Goal: Task Accomplishment & Management: Manage account settings

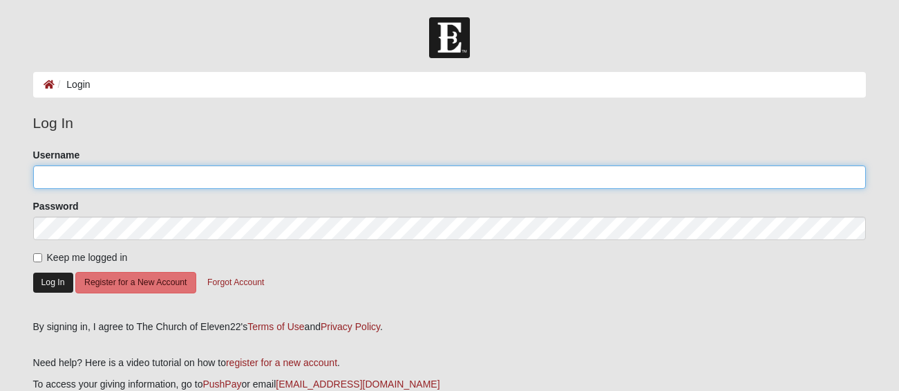
type input "GlennDoyle"
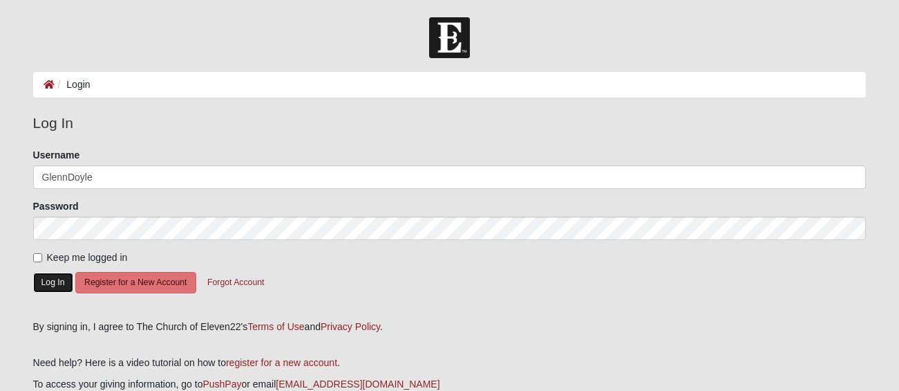
click at [39, 281] on button "Log In" at bounding box center [53, 282] width 40 height 20
